Goal: Transaction & Acquisition: Purchase product/service

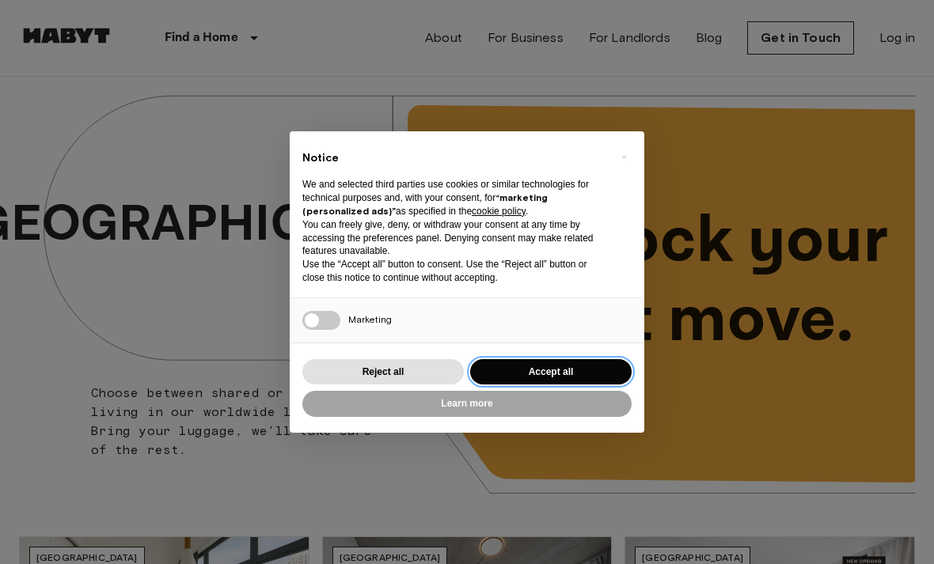
click at [561, 370] on button "Accept all" at bounding box center [550, 372] width 161 height 26
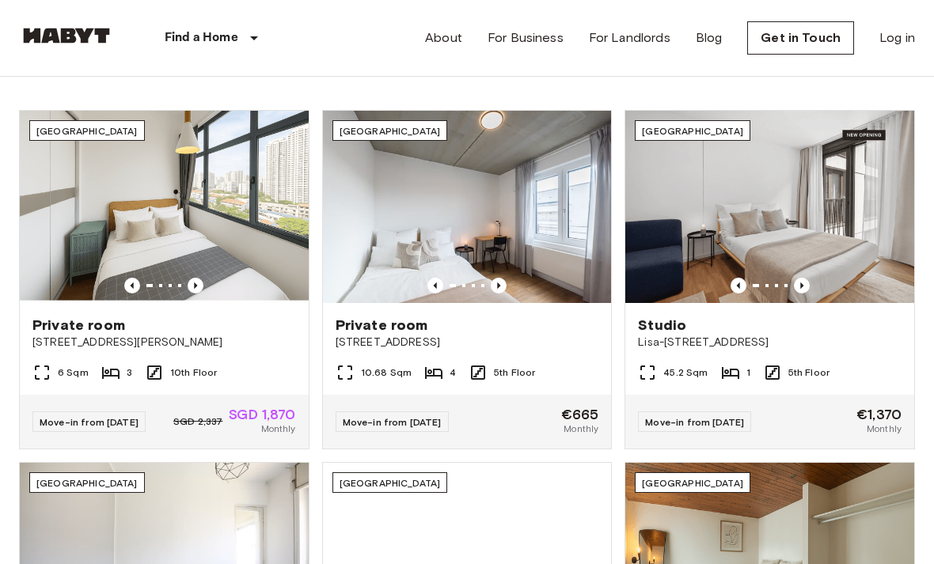
scroll to position [427, 0]
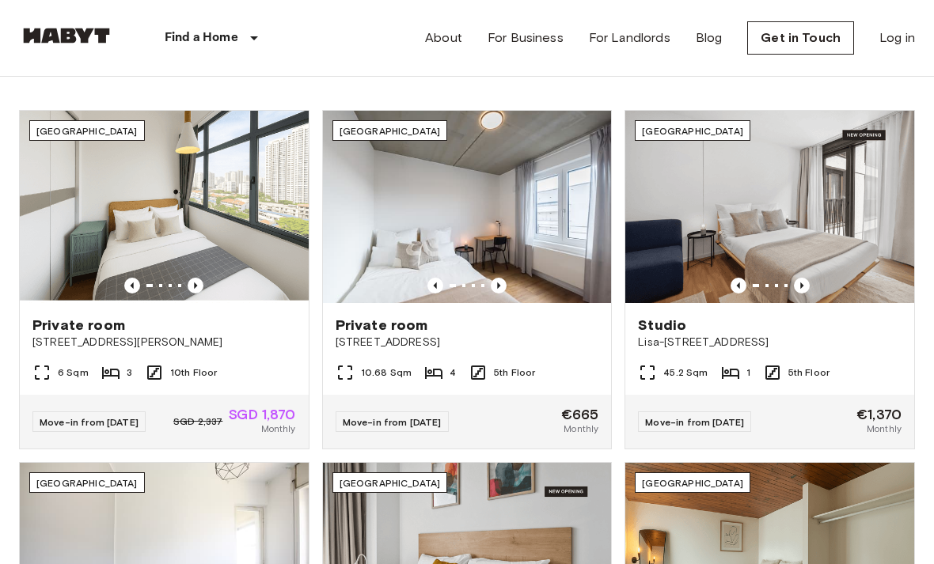
click at [867, 253] on img at bounding box center [769, 207] width 289 height 192
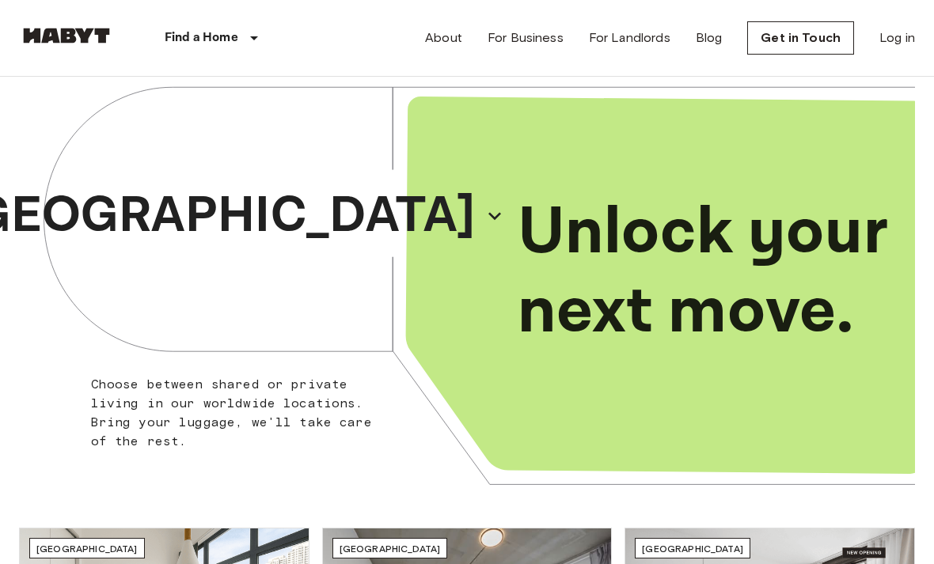
scroll to position [9, 0]
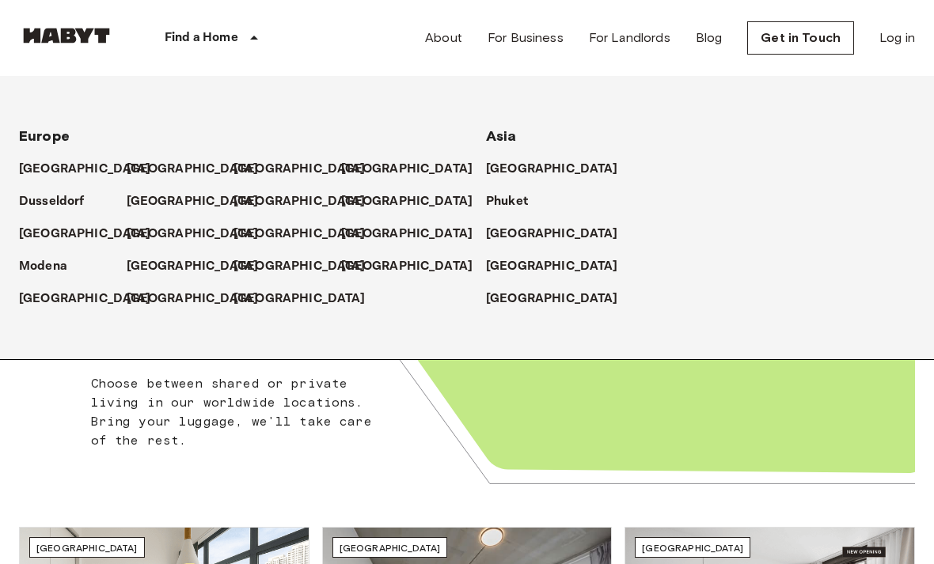
click at [149, 175] on p "[GEOGRAPHIC_DATA]" at bounding box center [193, 169] width 132 height 19
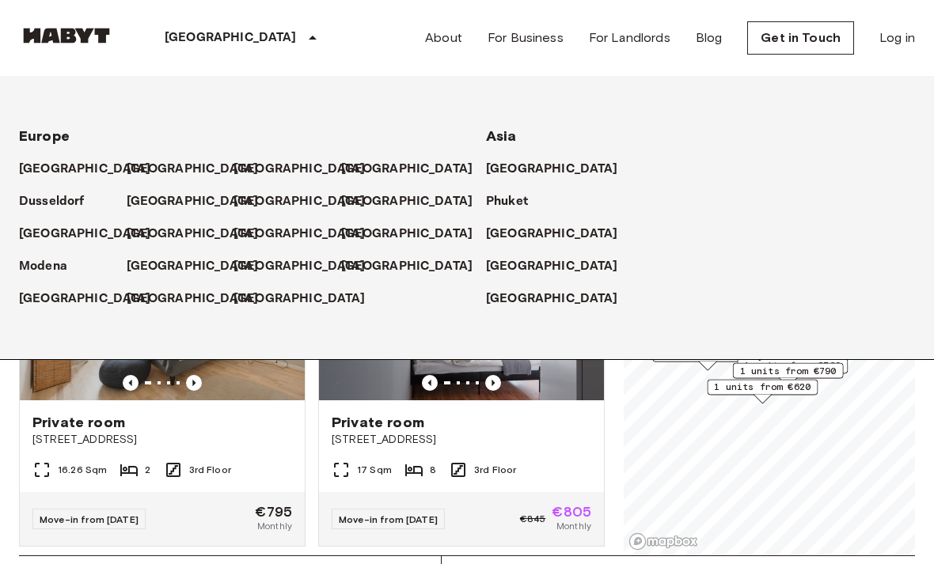
click at [303, 33] on icon at bounding box center [312, 37] width 19 height 19
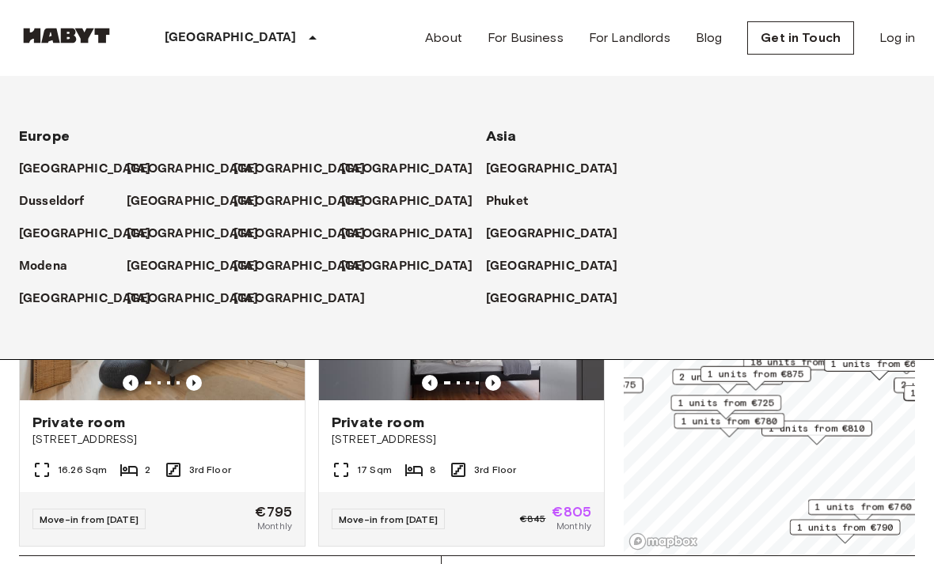
click at [159, 39] on div "[GEOGRAPHIC_DATA]" at bounding box center [243, 38] width 259 height 76
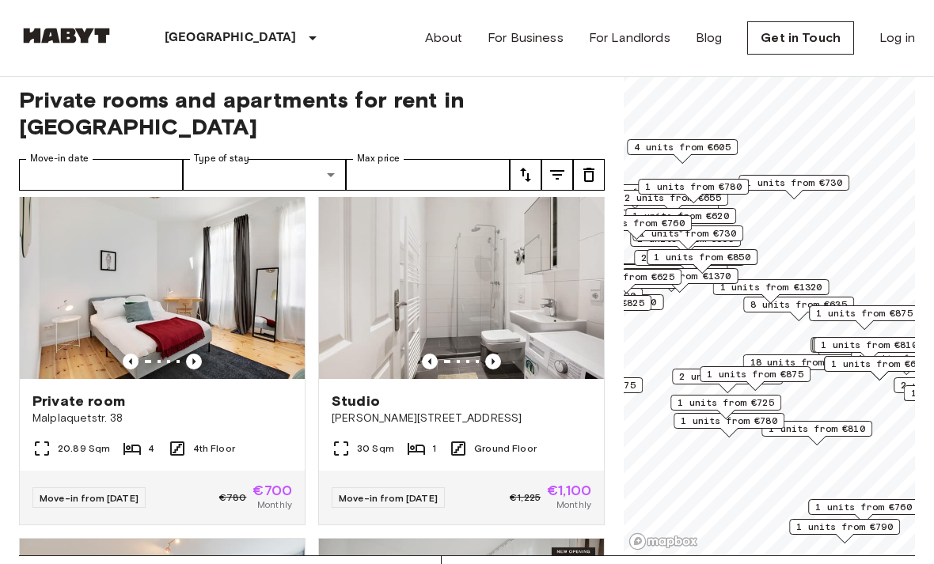
scroll to position [5267, 0]
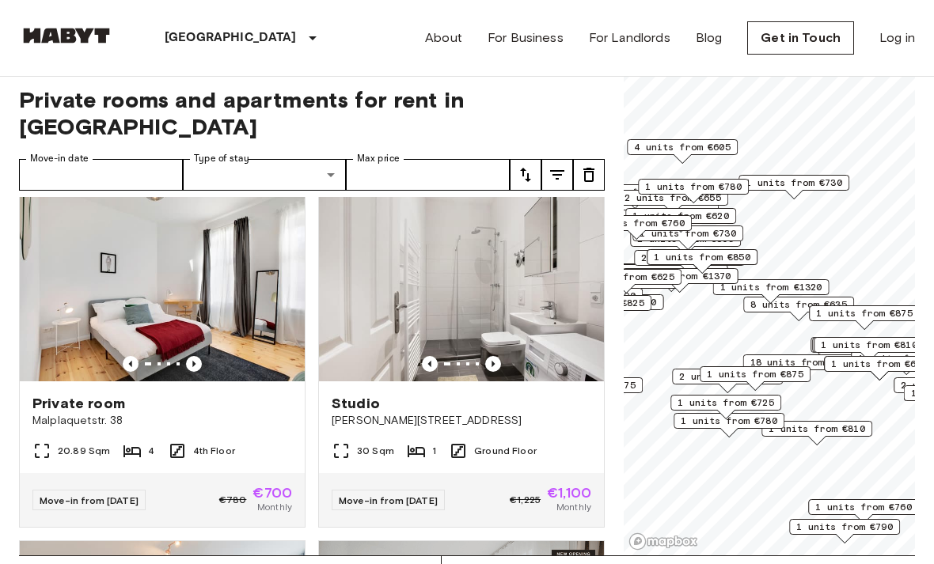
click at [567, 297] on img at bounding box center [461, 287] width 285 height 190
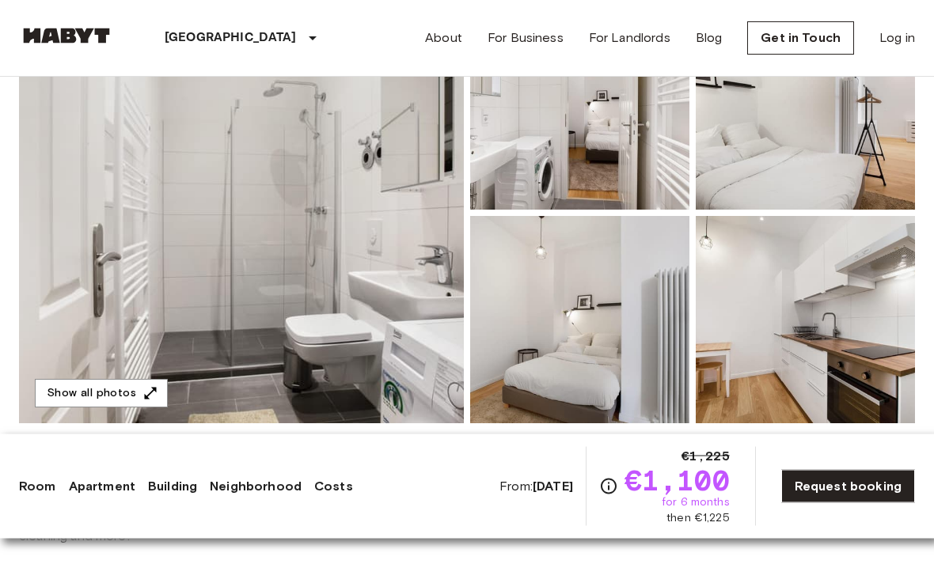
click at [577, 344] on img at bounding box center [579, 320] width 219 height 207
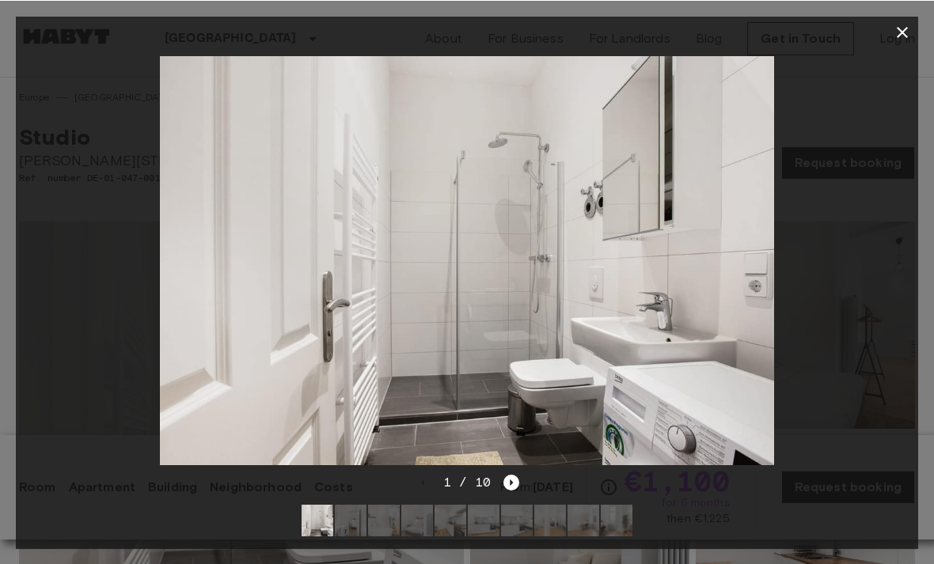
click at [908, 41] on button "button" at bounding box center [903, 32] width 32 height 32
